Goal: Task Accomplishment & Management: Manage account settings

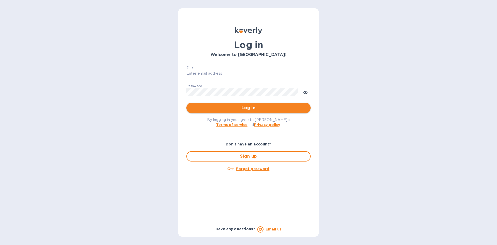
type input "[EMAIL_ADDRESS][DOMAIN_NAME]"
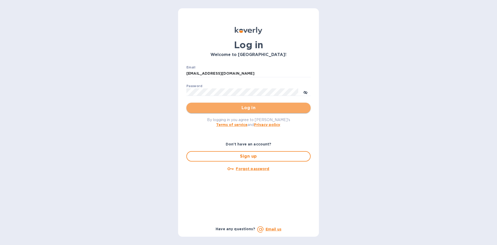
click at [246, 110] on span "Log in" at bounding box center [249, 108] width 116 height 6
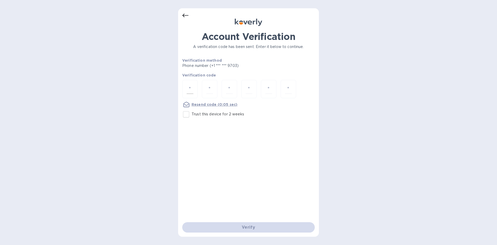
click at [194, 91] on div at bounding box center [190, 89] width 16 height 18
type input "3"
type input "8"
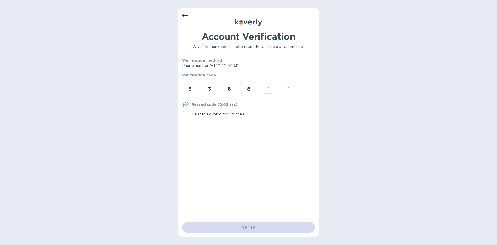
type input "4"
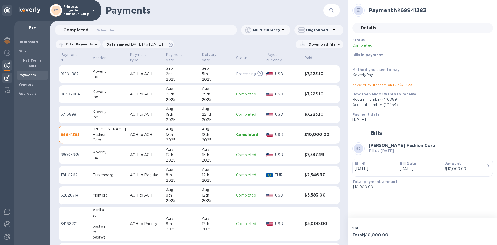
click at [9, 79] on img at bounding box center [7, 78] width 6 height 6
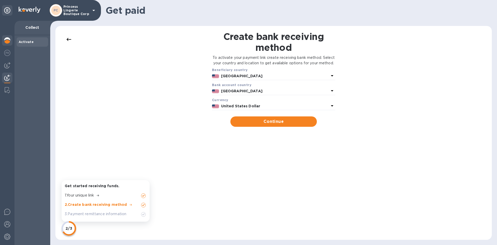
click at [8, 42] on img at bounding box center [7, 40] width 6 height 6
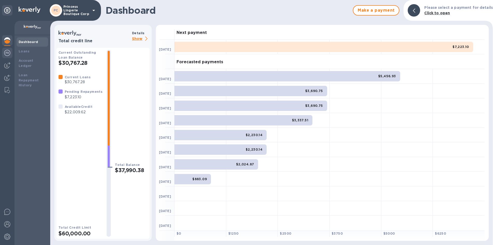
click at [8, 50] on img at bounding box center [7, 53] width 6 height 6
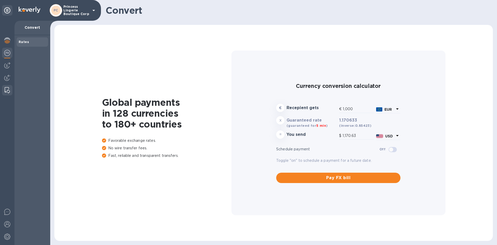
click at [8, 89] on img at bounding box center [7, 90] width 5 height 6
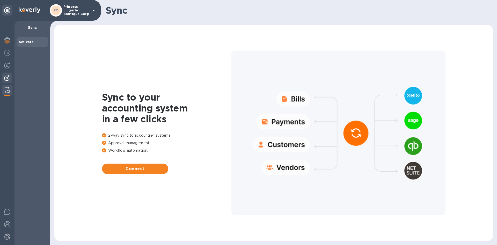
click at [9, 79] on img at bounding box center [7, 78] width 6 height 6
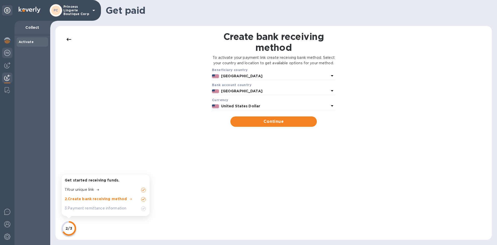
click at [6, 52] on img at bounding box center [7, 53] width 6 height 6
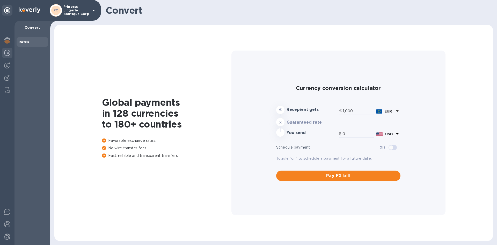
type input "1,170.53"
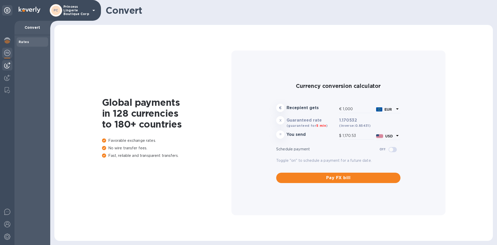
click at [6, 63] on img at bounding box center [7, 65] width 6 height 6
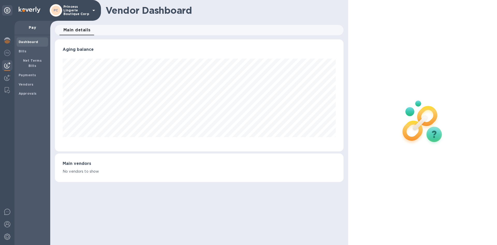
scroll to position [112, 288]
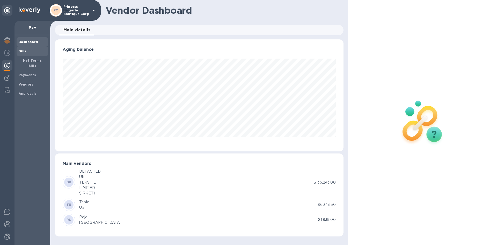
click at [26, 51] on span "Bills" at bounding box center [32, 51] width 27 height 5
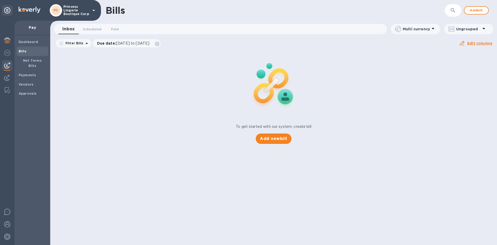
drag, startPoint x: 149, startPoint y: 96, endPoint x: 124, endPoint y: 82, distance: 28.3
click at [149, 96] on div "To get started with our system, create bill Add new bill" at bounding box center [273, 97] width 451 height 98
click at [79, 32] on button "Scheduled 0" at bounding box center [92, 29] width 27 height 10
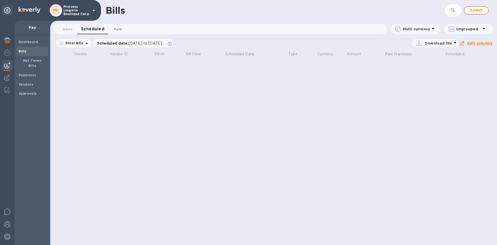
click at [118, 29] on span "Paid 0" at bounding box center [118, 28] width 8 height 5
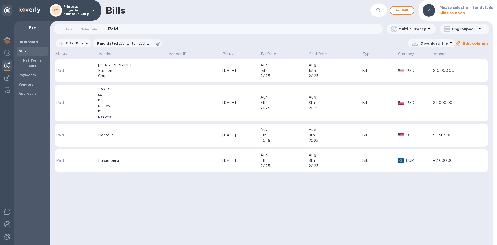
click at [113, 99] on div "k" at bounding box center [133, 99] width 70 height 5
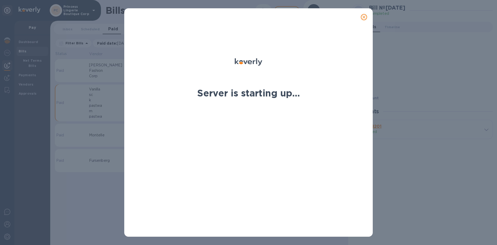
click at [365, 14] on button "close" at bounding box center [364, 17] width 12 height 12
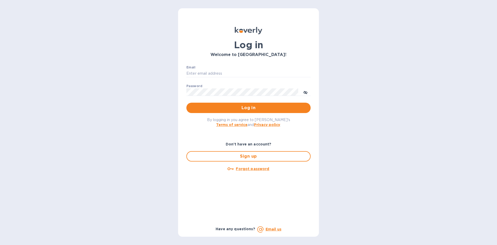
type input "[EMAIL_ADDRESS][DOMAIN_NAME]"
click at [245, 108] on span "Log in" at bounding box center [249, 108] width 116 height 6
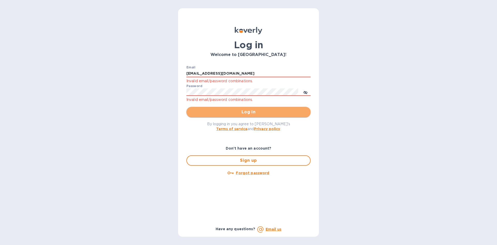
click at [282, 113] on span "Log in" at bounding box center [249, 112] width 116 height 6
